Goal: Check status: Check status

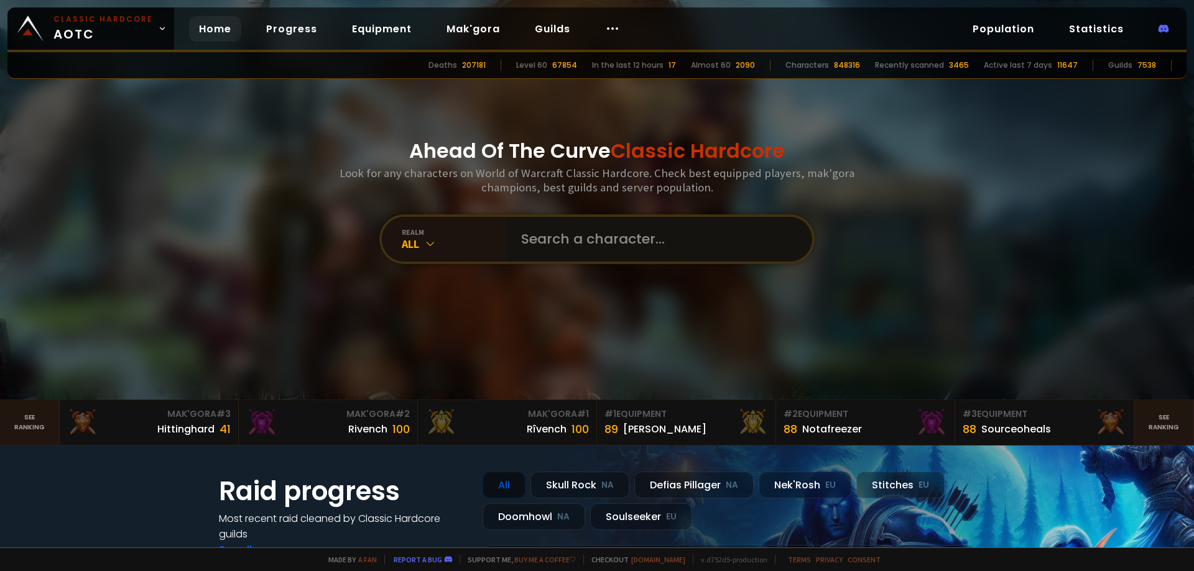
click at [634, 242] on input "text" at bounding box center [656, 239] width 284 height 45
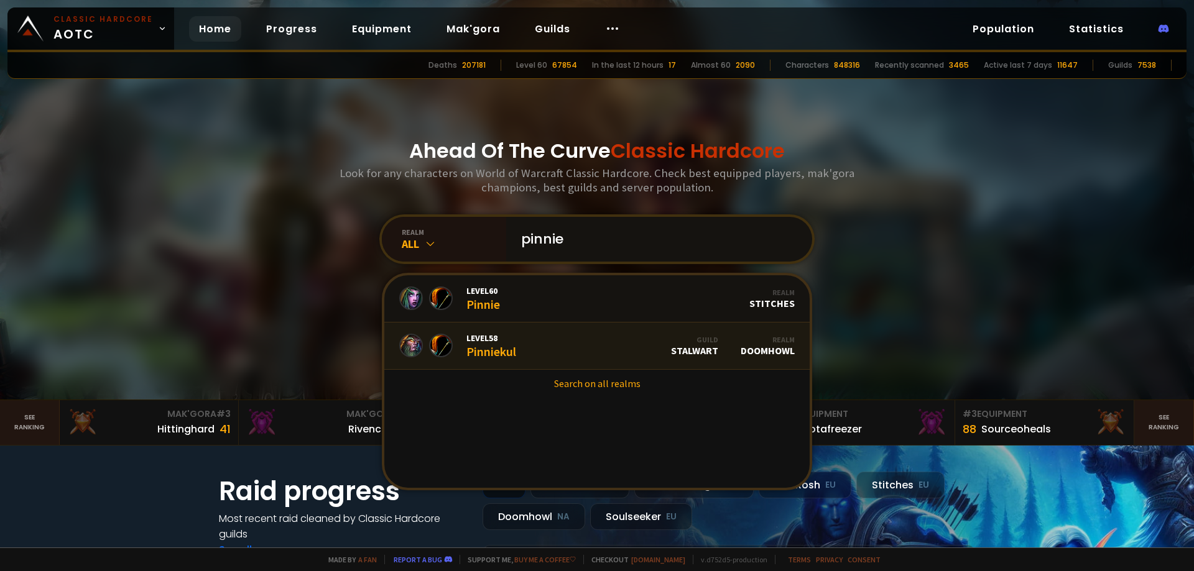
type input "pinnie"
click at [570, 337] on link "Level 58 Pinniekul Guild Stalwart Realm Doomhowl" at bounding box center [596, 346] width 425 height 47
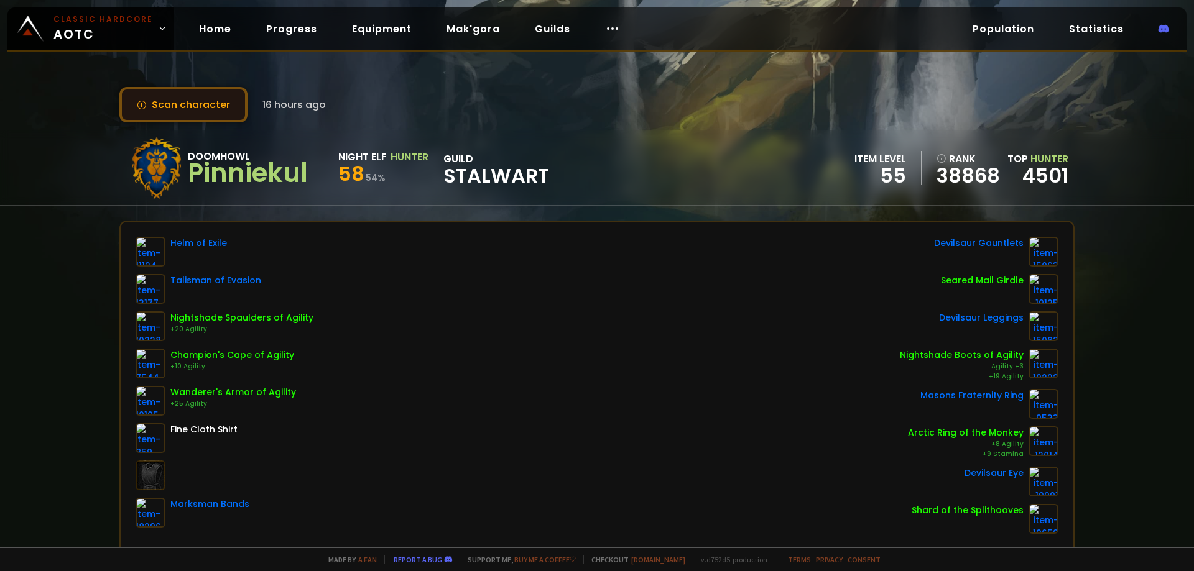
click at [162, 108] on button "Scan character" at bounding box center [183, 104] width 128 height 35
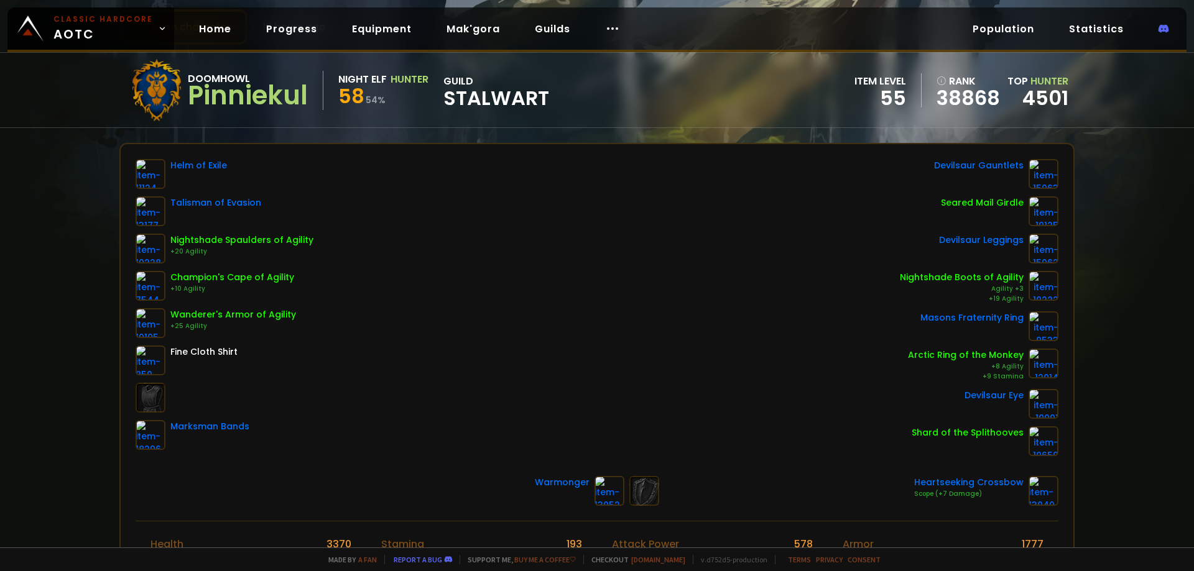
scroll to position [124, 0]
